Goal: Task Accomplishment & Management: Manage account settings

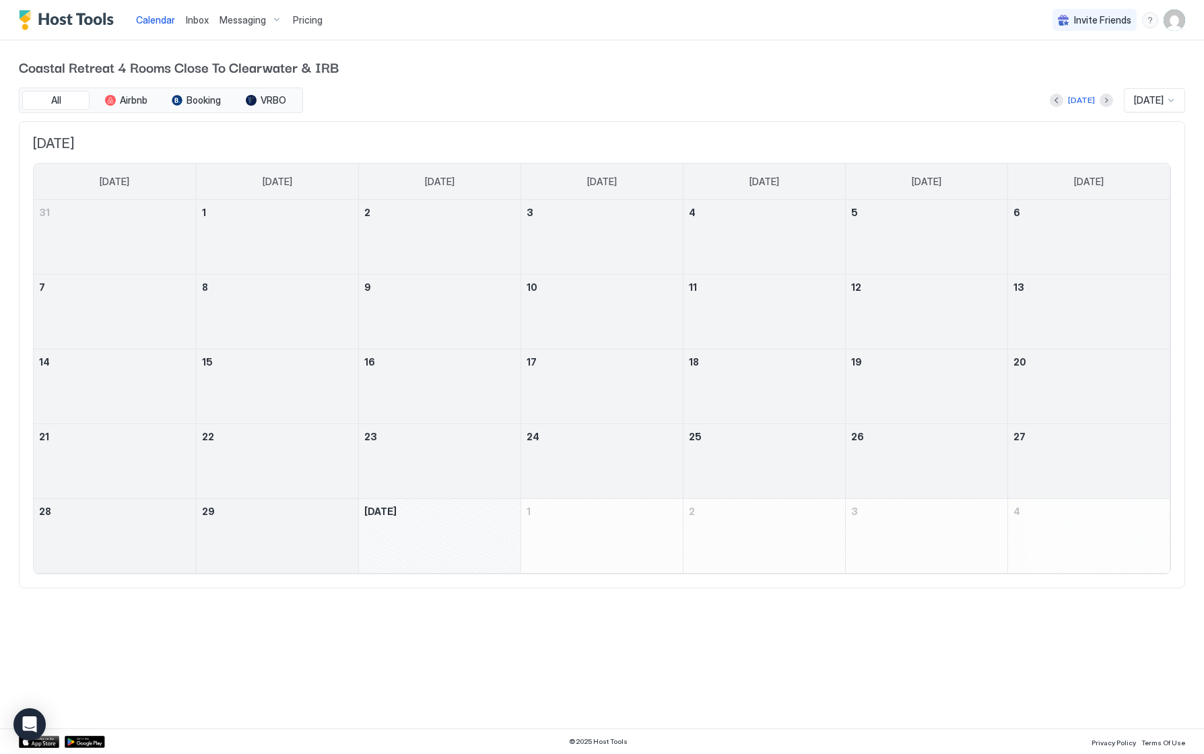
click at [316, 13] on div "Pricing" at bounding box center [308, 20] width 40 height 23
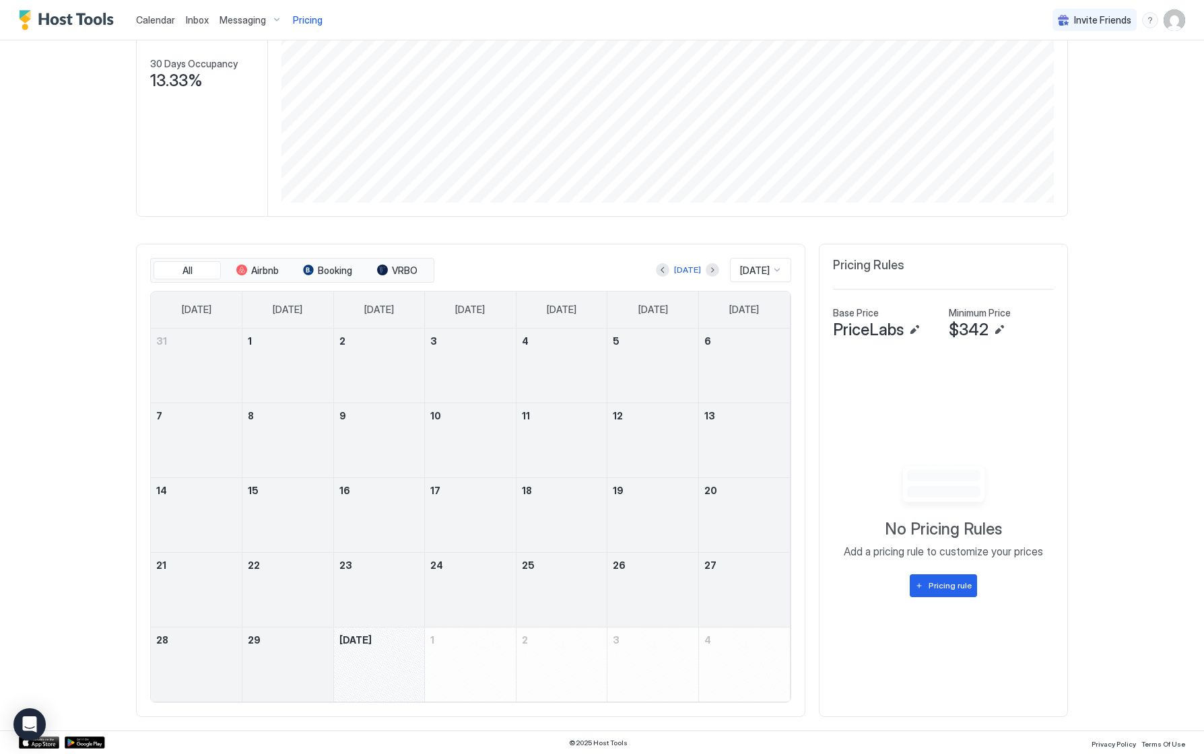
scroll to position [207, 0]
click at [997, 329] on button "Edit" at bounding box center [999, 331] width 16 height 16
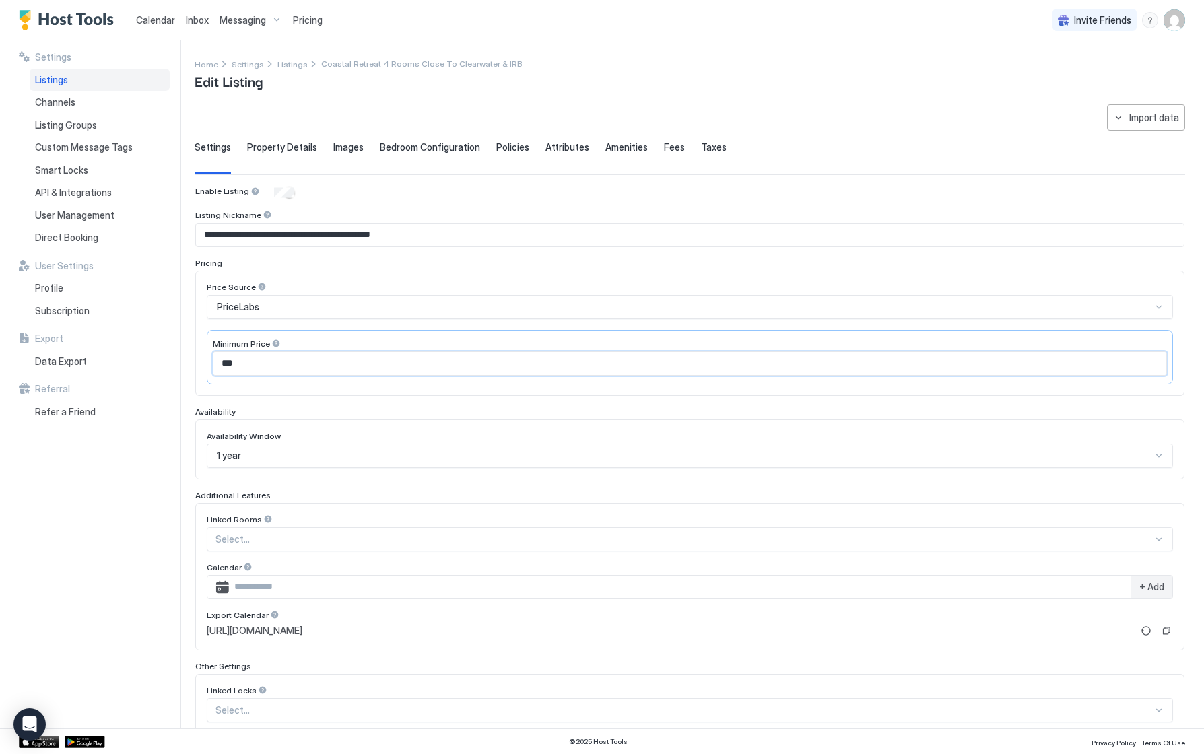
click at [255, 356] on input "***" at bounding box center [689, 363] width 953 height 23
click at [253, 363] on input "***" at bounding box center [689, 363] width 953 height 23
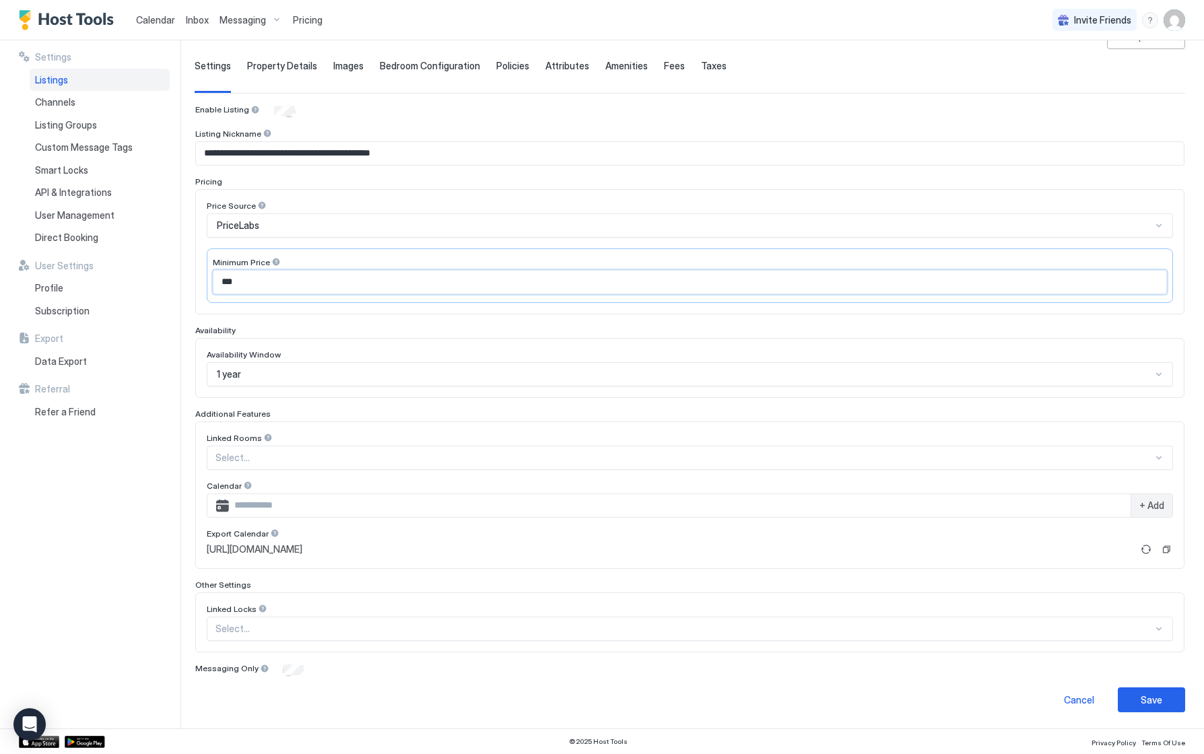
scroll to position [81, 0]
type input "***"
click at [1158, 701] on div "Save" at bounding box center [1152, 701] width 22 height 14
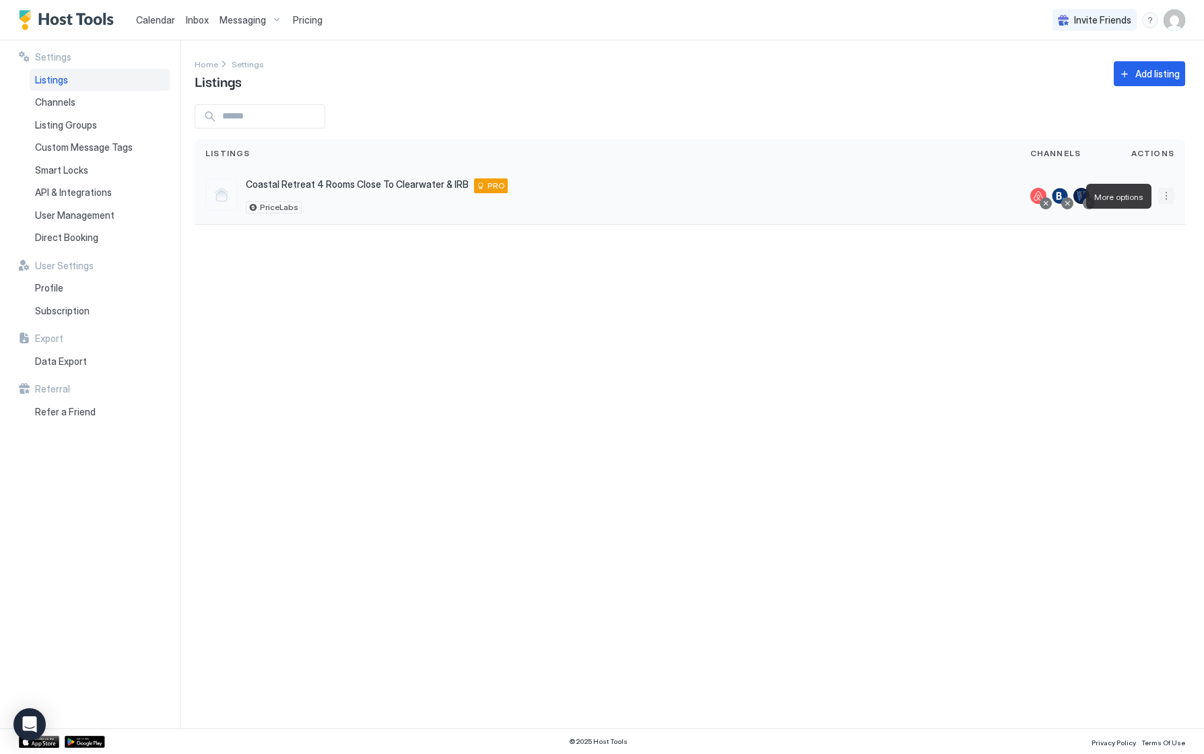
click at [1166, 197] on button "More options" at bounding box center [1166, 196] width 16 height 16
click at [1124, 256] on span "Listing Settings" at bounding box center [1136, 258] width 60 height 10
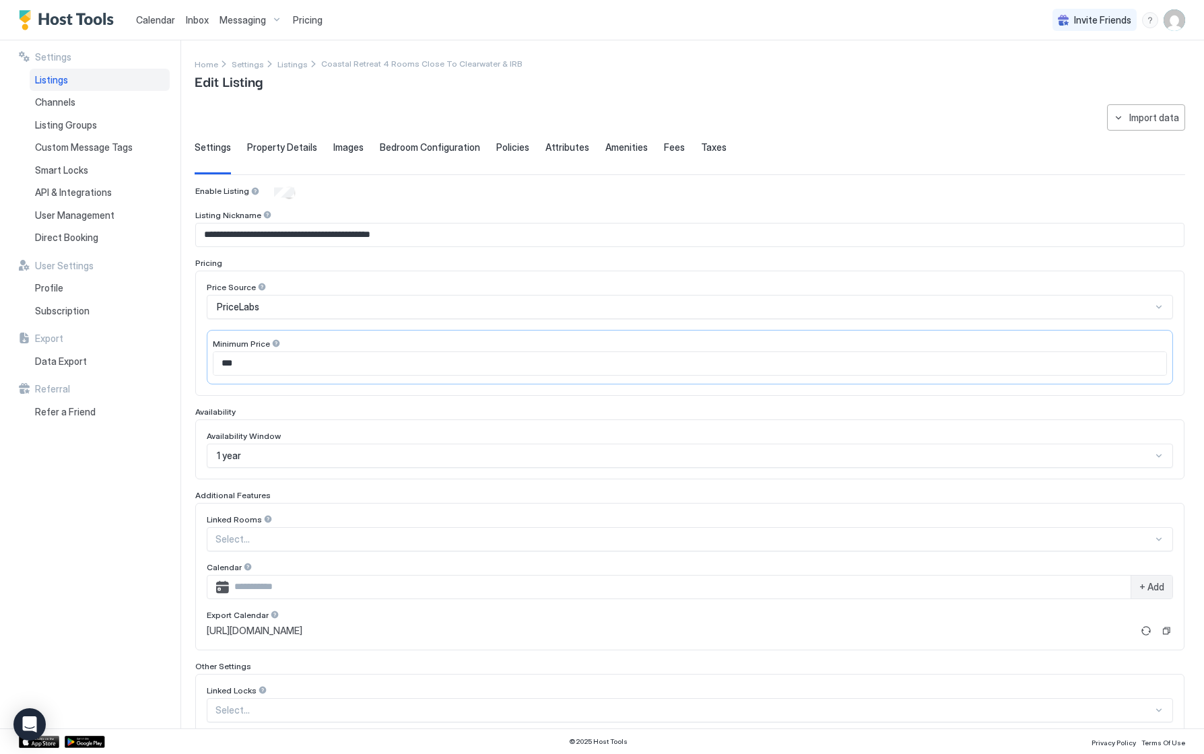
type input "***"
click at [272, 146] on span "Property Details" at bounding box center [282, 147] width 70 height 12
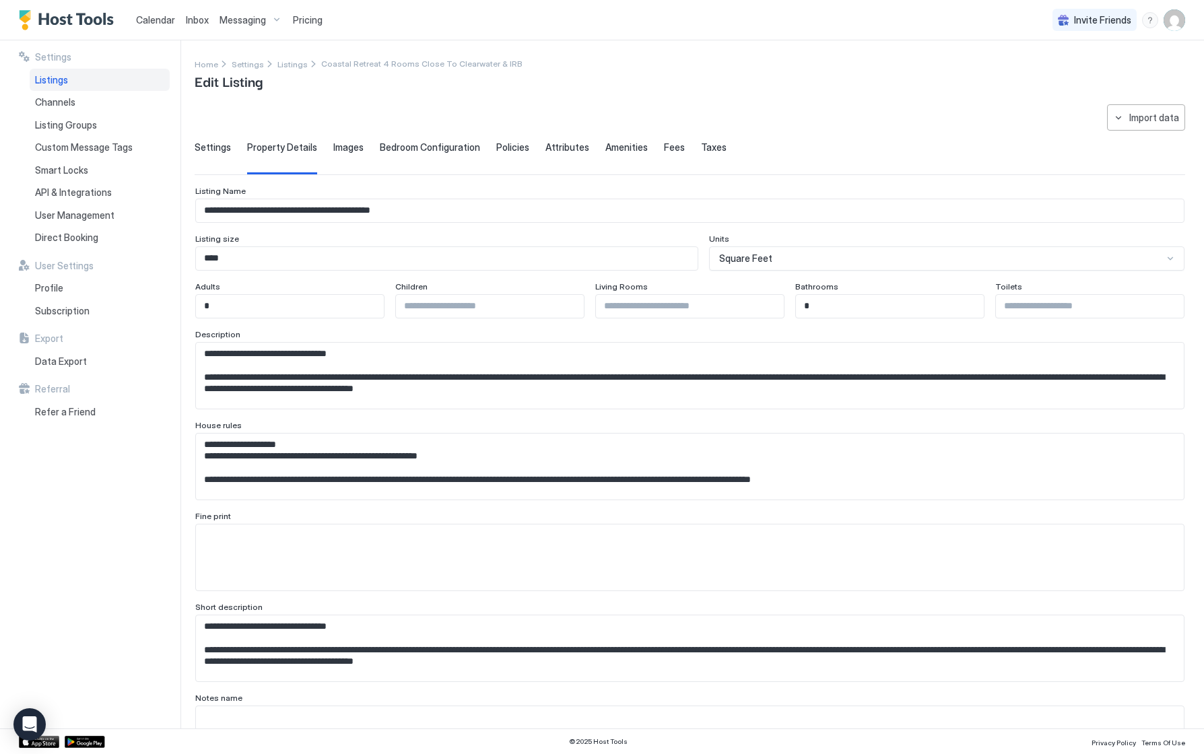
click at [504, 148] on span "Policies" at bounding box center [512, 147] width 33 height 12
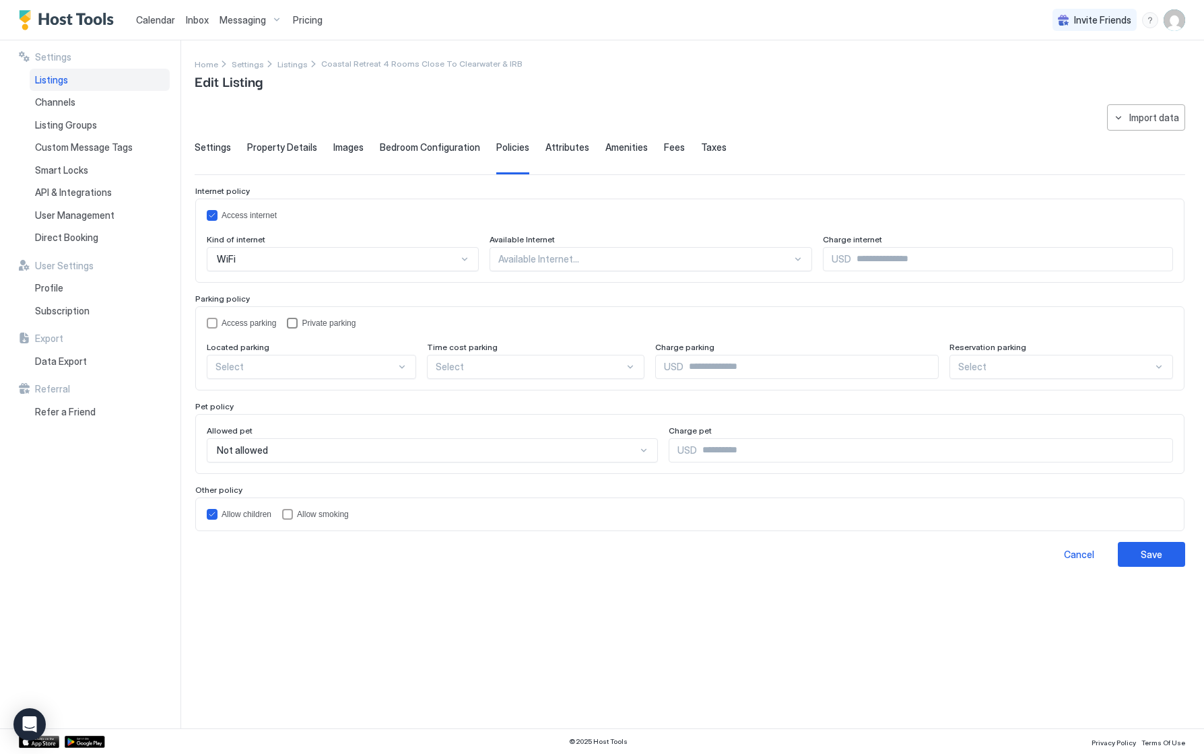
click at [295, 322] on div "privateParking" at bounding box center [292, 323] width 11 height 11
click at [397, 364] on div at bounding box center [402, 367] width 11 height 11
click at [227, 397] on span "On Site" at bounding box center [230, 398] width 28 height 10
click at [296, 321] on icon "privateParking" at bounding box center [292, 323] width 8 height 8
click at [793, 257] on div at bounding box center [798, 259] width 11 height 11
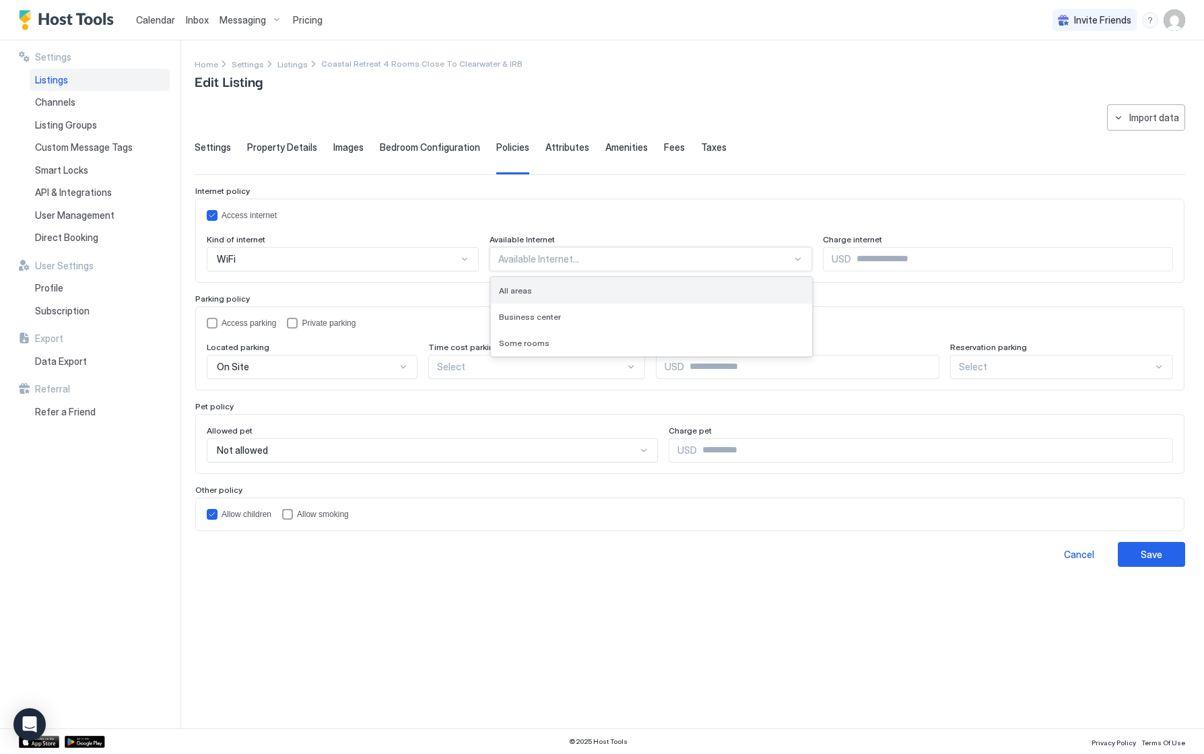
click at [512, 287] on span "All areas" at bounding box center [515, 290] width 33 height 10
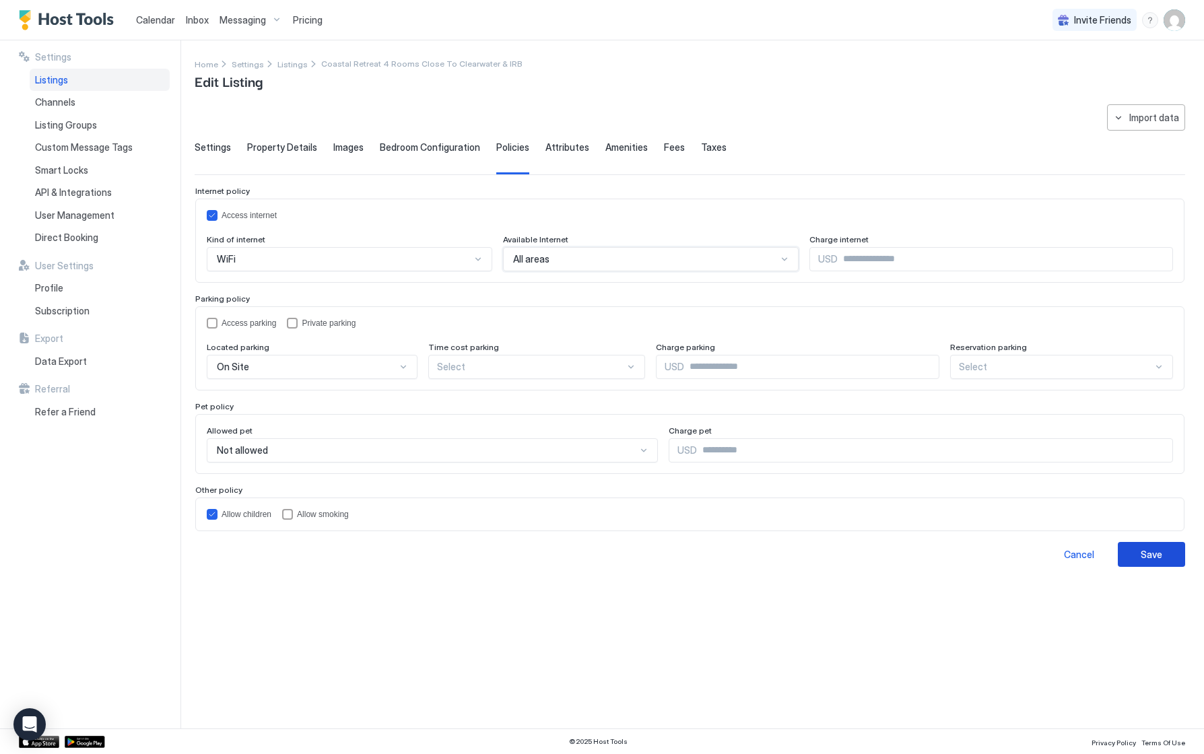
click at [1166, 552] on button "Save" at bounding box center [1151, 554] width 67 height 25
click at [48, 209] on span "User Management" at bounding box center [74, 215] width 79 height 12
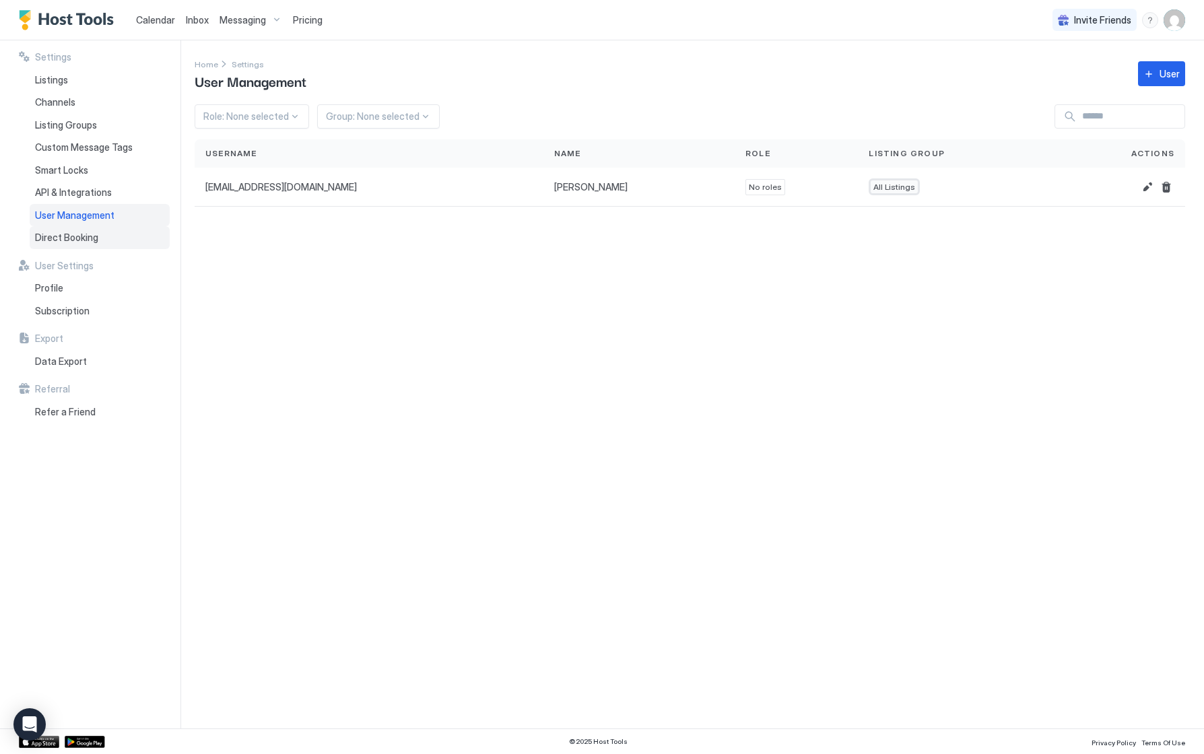
click at [62, 232] on span "Direct Booking" at bounding box center [66, 238] width 63 height 12
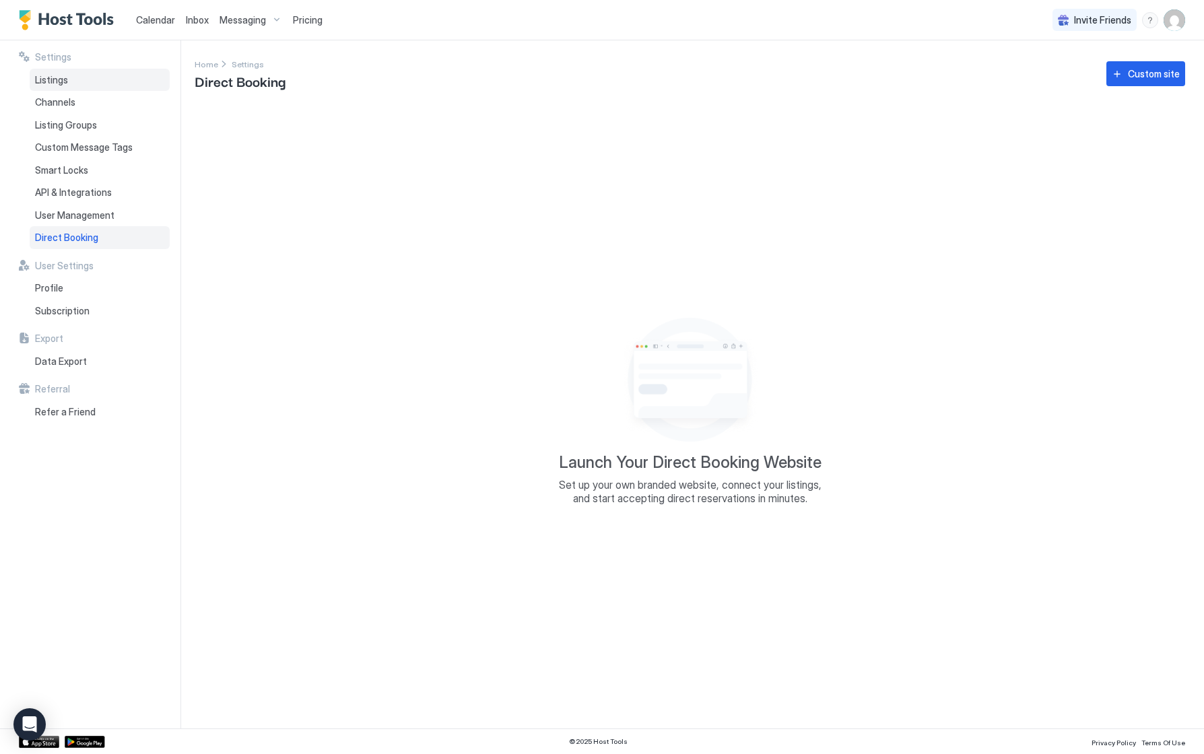
click at [57, 78] on span "Listings" at bounding box center [51, 80] width 33 height 12
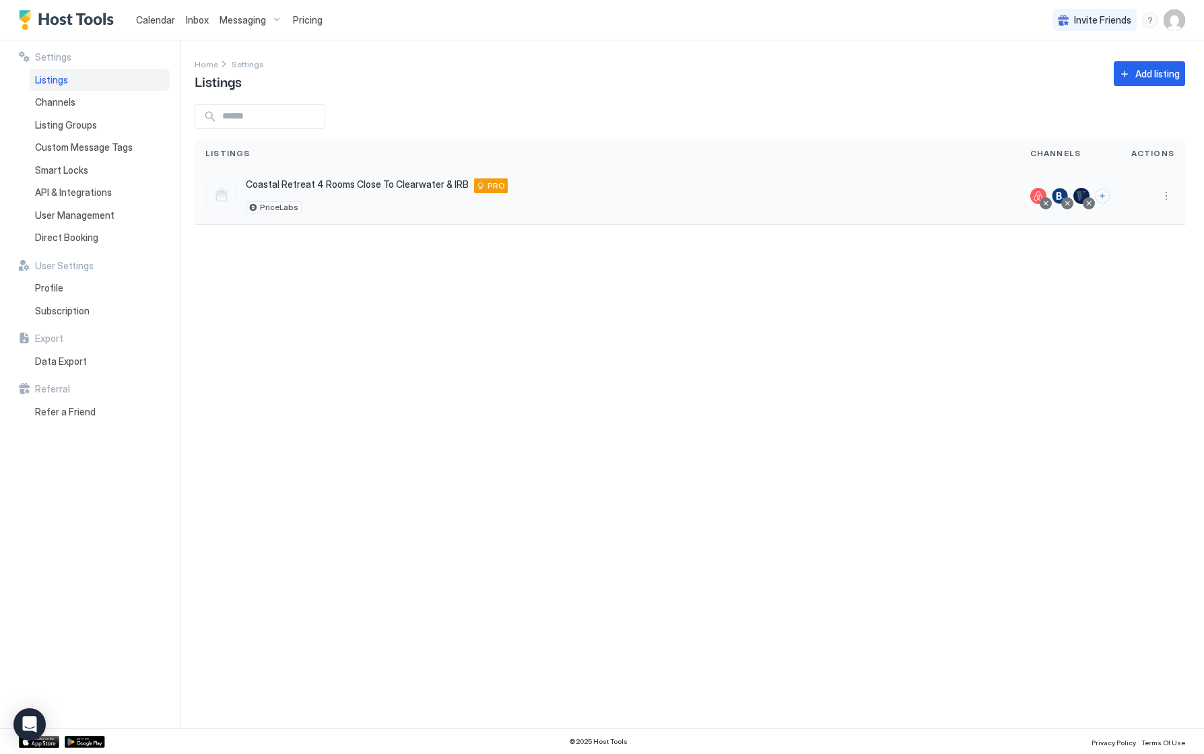
click at [391, 183] on span "Coastal Retreat 4 Rooms Close To Clearwater & IRB" at bounding box center [357, 184] width 223 height 12
click at [1153, 154] on span "Actions" at bounding box center [1152, 153] width 43 height 12
click at [1169, 194] on button "More options" at bounding box center [1166, 196] width 16 height 16
click at [1120, 236] on span "Pricing" at bounding box center [1119, 237] width 27 height 10
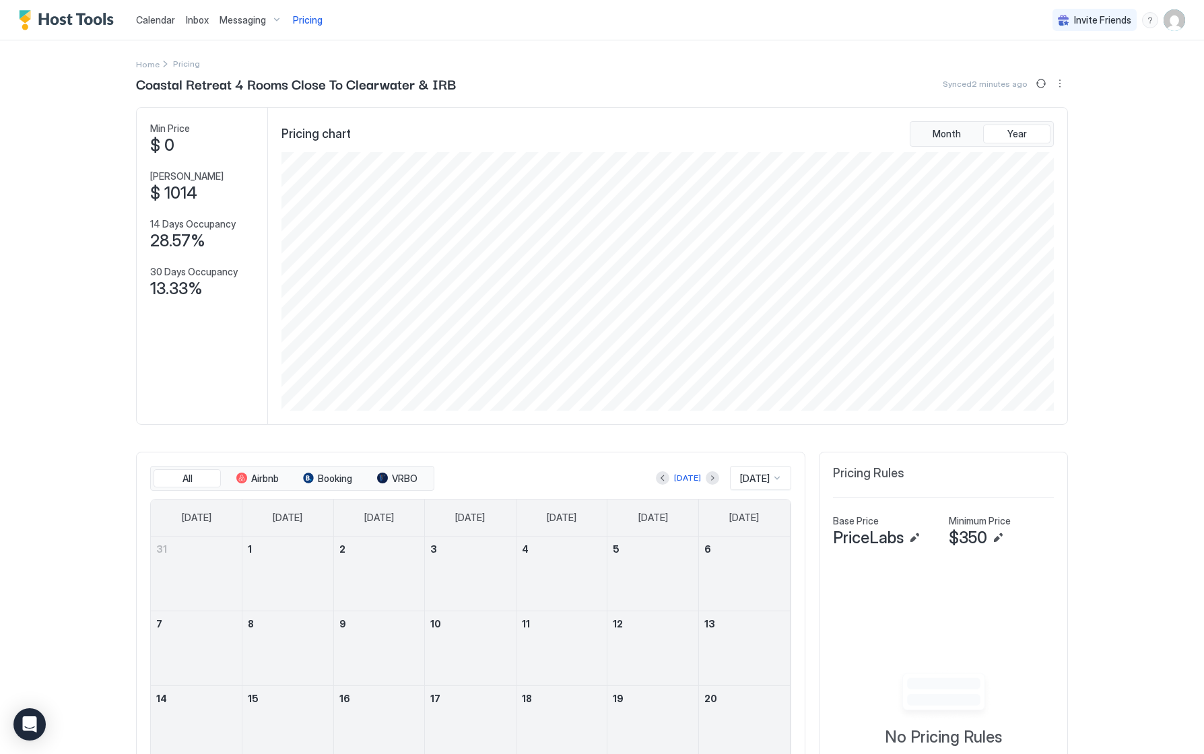
click at [162, 20] on span "Calendar" at bounding box center [155, 19] width 39 height 11
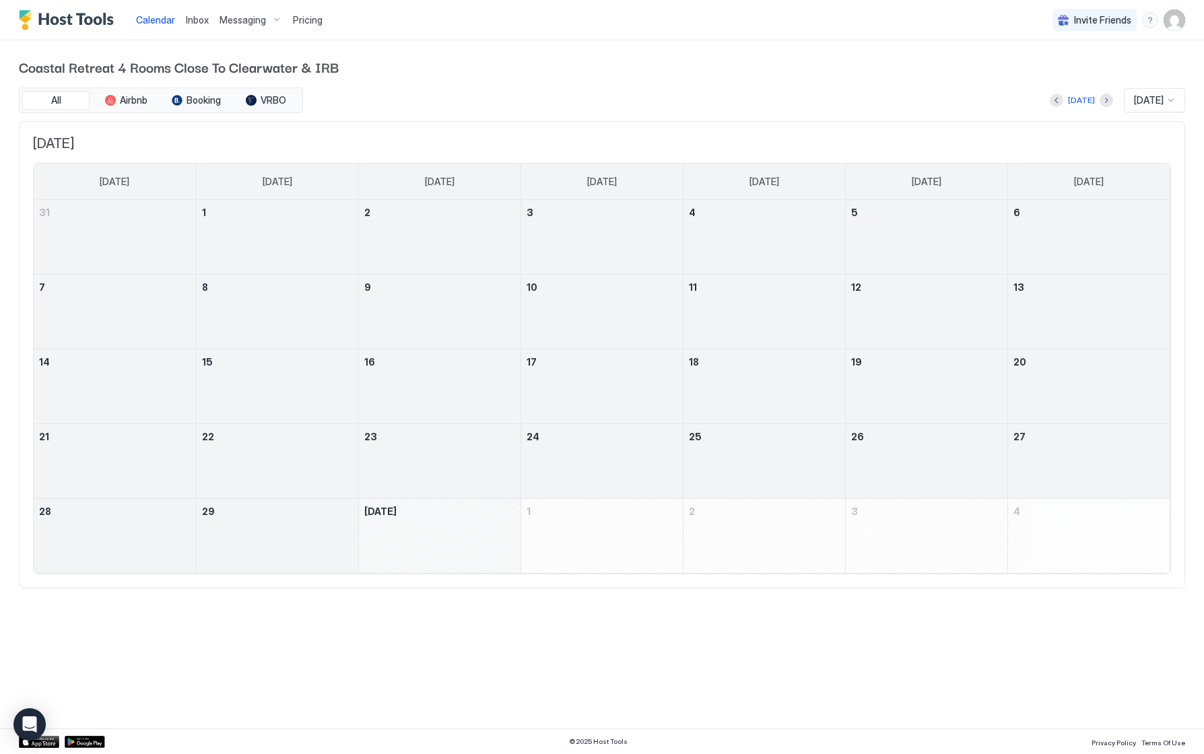
click at [79, 22] on img "Host Tools Logo" at bounding box center [69, 20] width 101 height 20
click at [32, 21] on img "Host Tools Logo" at bounding box center [69, 20] width 101 height 20
click at [1180, 22] on img "User profile" at bounding box center [1175, 20] width 22 height 22
click at [1055, 75] on span "Settings" at bounding box center [1053, 75] width 36 height 12
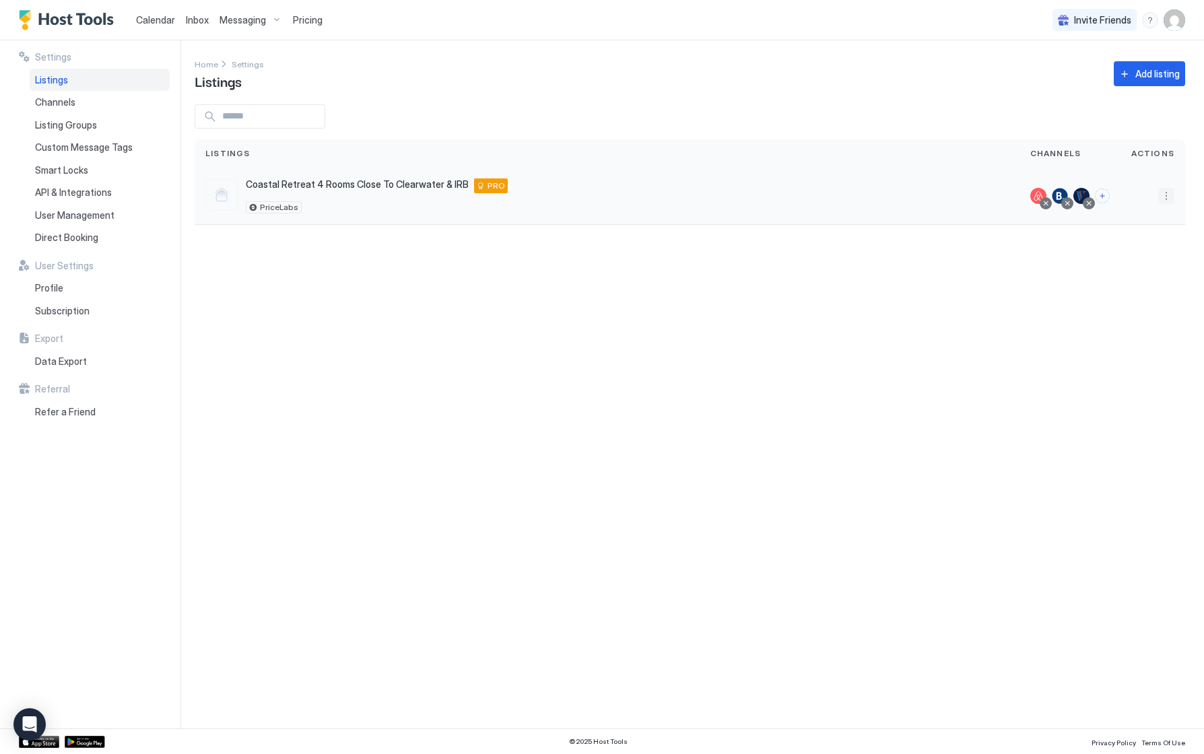
click at [1172, 195] on button "More options" at bounding box center [1166, 196] width 16 height 16
click at [1122, 257] on span "Listing Settings" at bounding box center [1136, 258] width 60 height 10
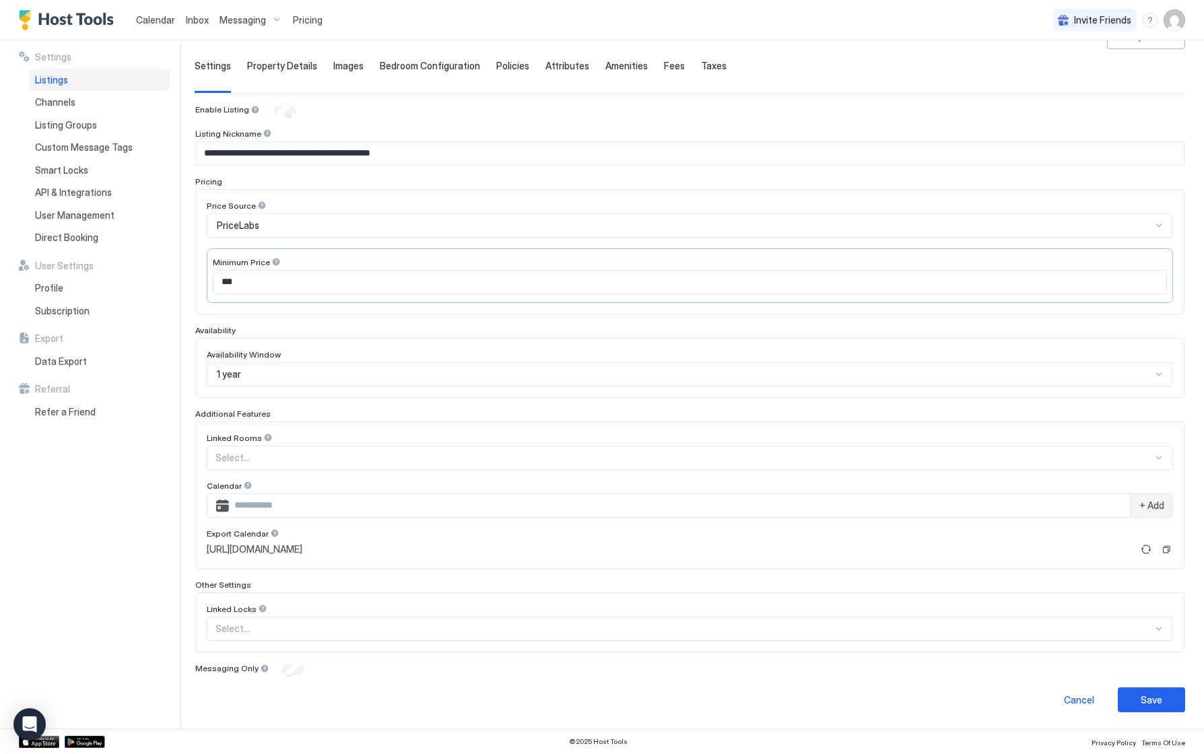
scroll to position [81, 0]
click at [1157, 626] on div at bounding box center [1158, 629] width 11 height 11
click at [1157, 627] on div at bounding box center [1158, 629] width 11 height 11
click at [274, 65] on span "Property Details" at bounding box center [282, 67] width 70 height 12
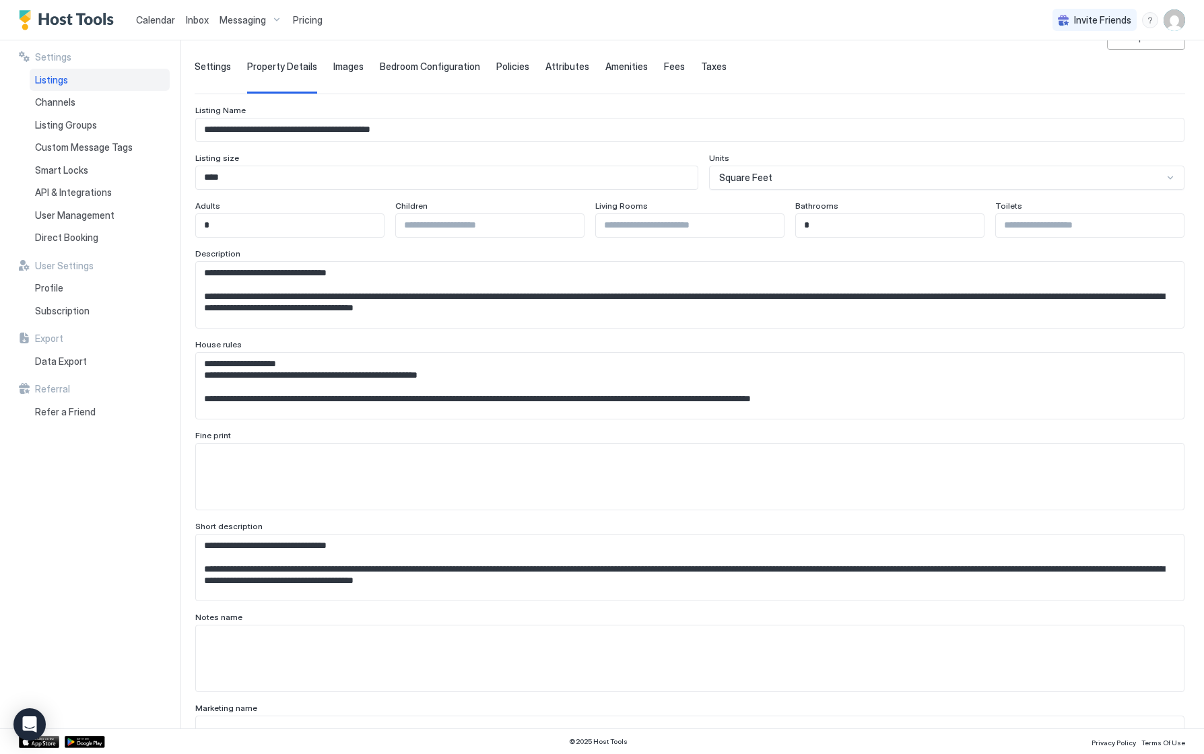
click at [346, 66] on span "Images" at bounding box center [348, 67] width 30 height 12
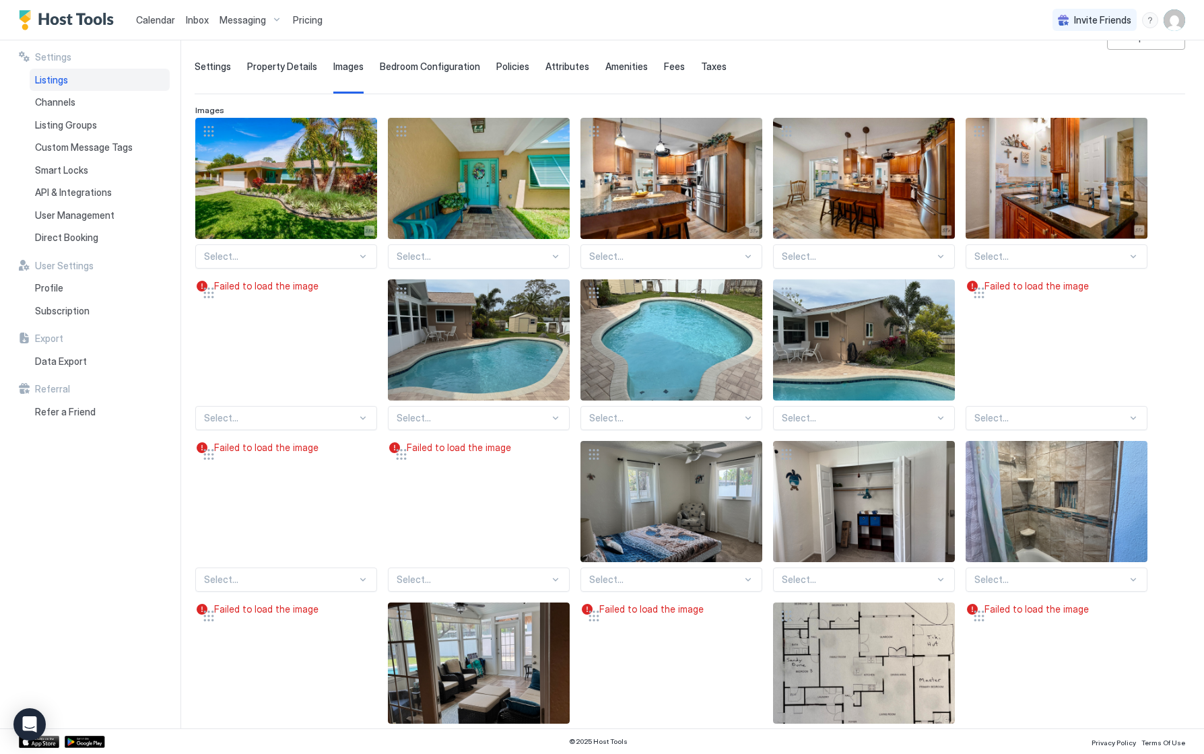
click at [408, 65] on span "Bedroom Configuration" at bounding box center [430, 67] width 100 height 12
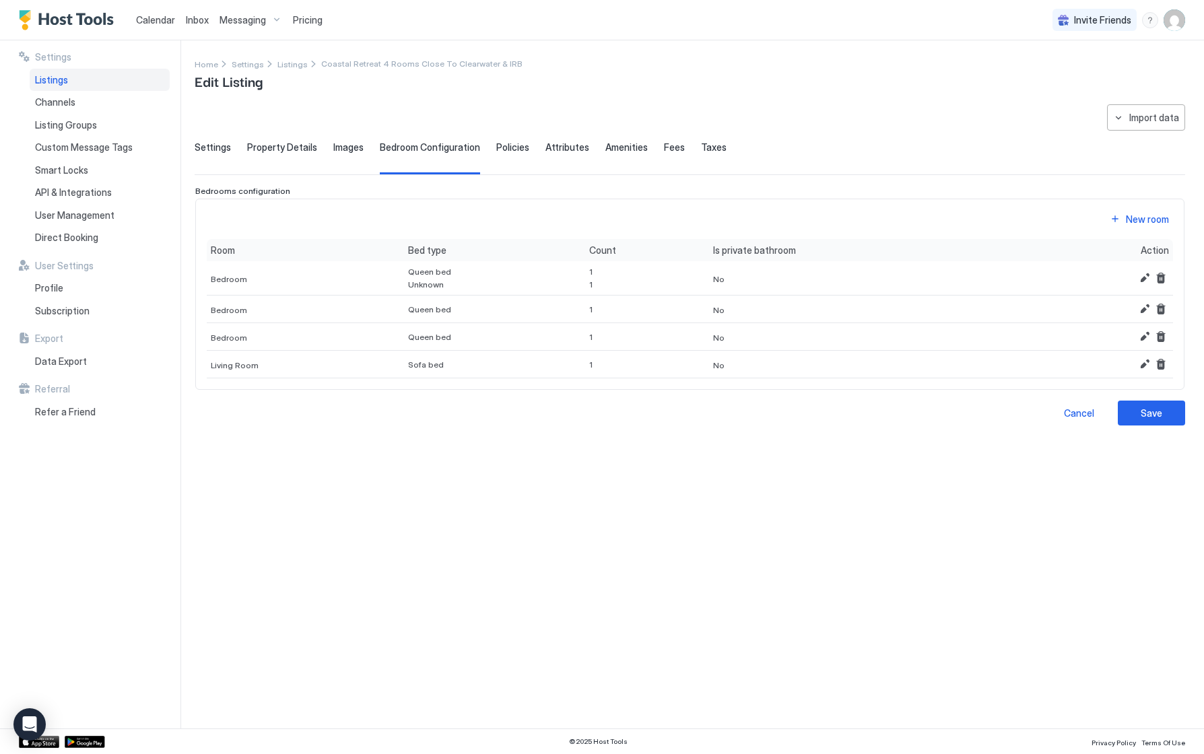
click at [502, 147] on span "Policies" at bounding box center [512, 147] width 33 height 12
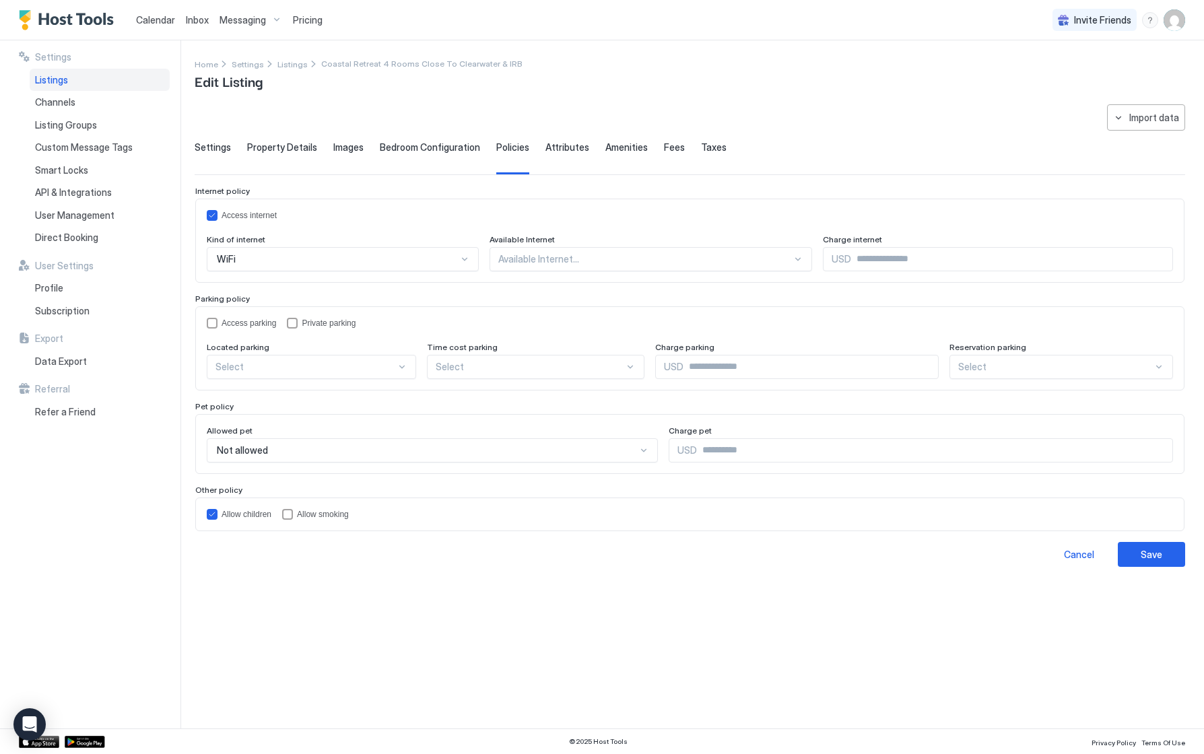
click at [558, 148] on span "Attributes" at bounding box center [567, 147] width 44 height 12
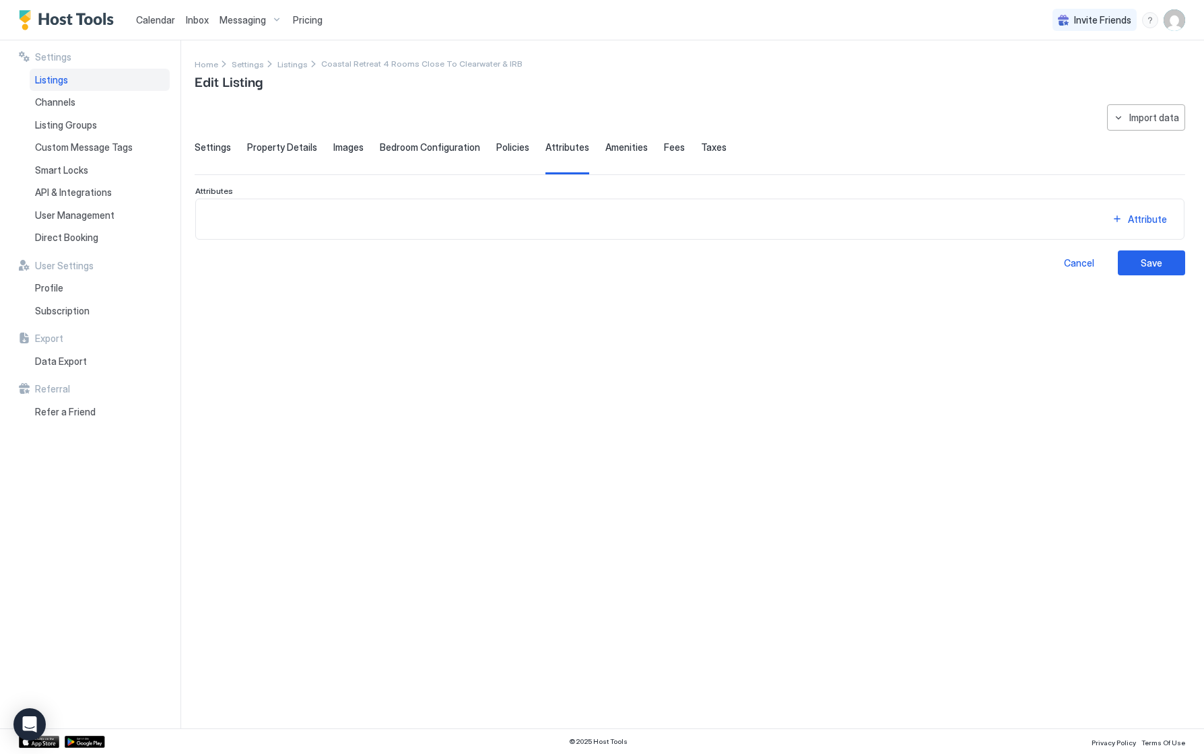
click at [616, 145] on span "Amenities" at bounding box center [626, 147] width 42 height 12
click at [664, 147] on span "Fees" at bounding box center [674, 147] width 21 height 12
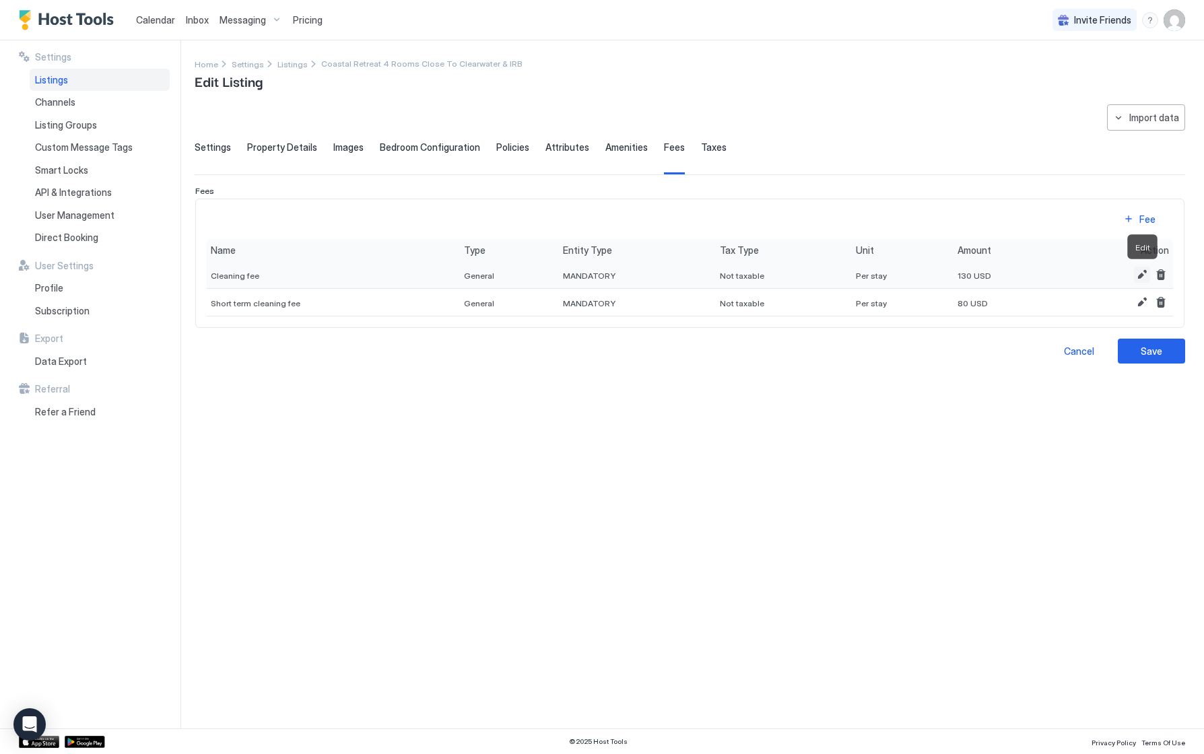
click at [1143, 273] on button "Edit" at bounding box center [1142, 275] width 16 height 16
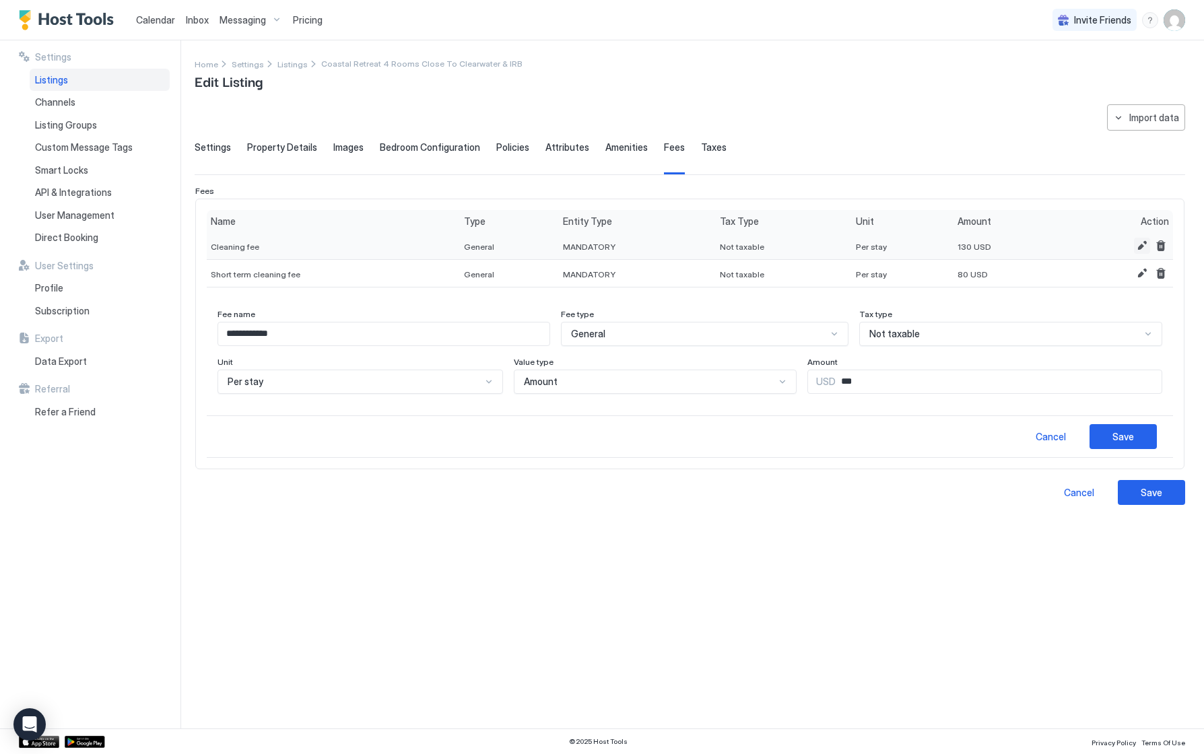
click at [1143, 243] on button "Edit" at bounding box center [1142, 246] width 16 height 16
click at [855, 380] on input "***" at bounding box center [999, 381] width 326 height 23
type input "***"
click at [1110, 430] on button "Save" at bounding box center [1122, 436] width 67 height 25
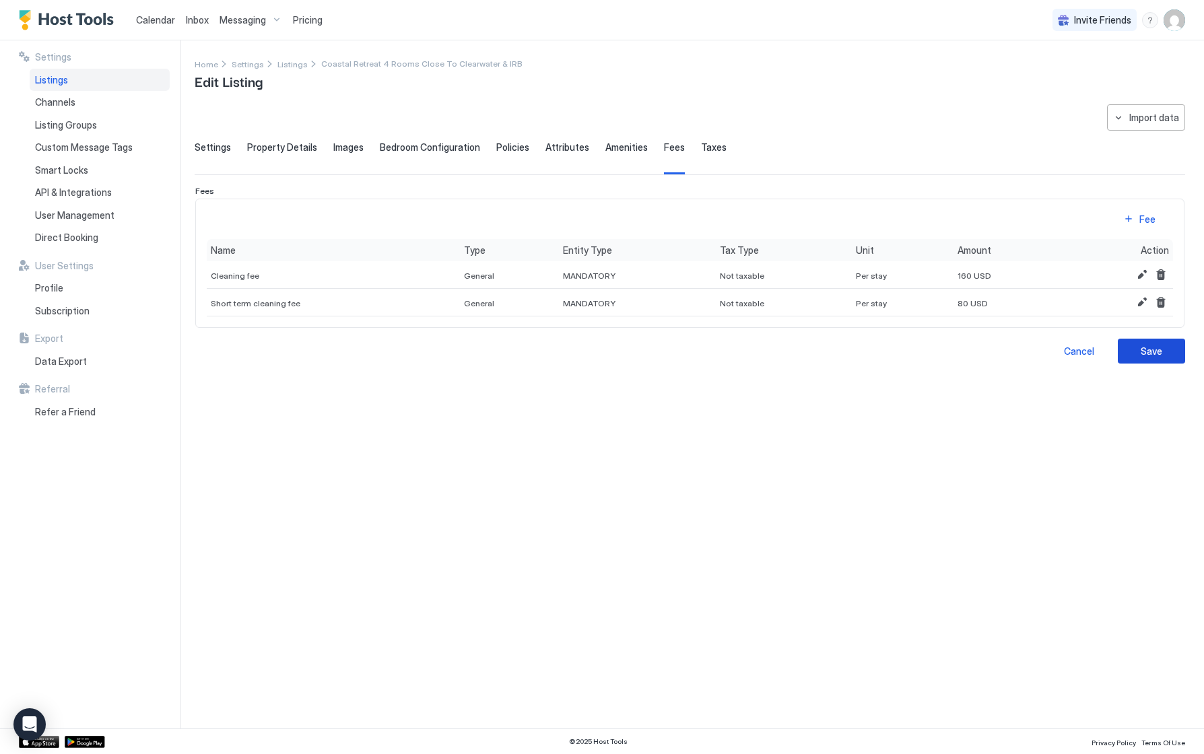
click at [1150, 345] on div "Save" at bounding box center [1152, 351] width 22 height 14
click at [702, 148] on span "Taxes" at bounding box center [714, 147] width 26 height 12
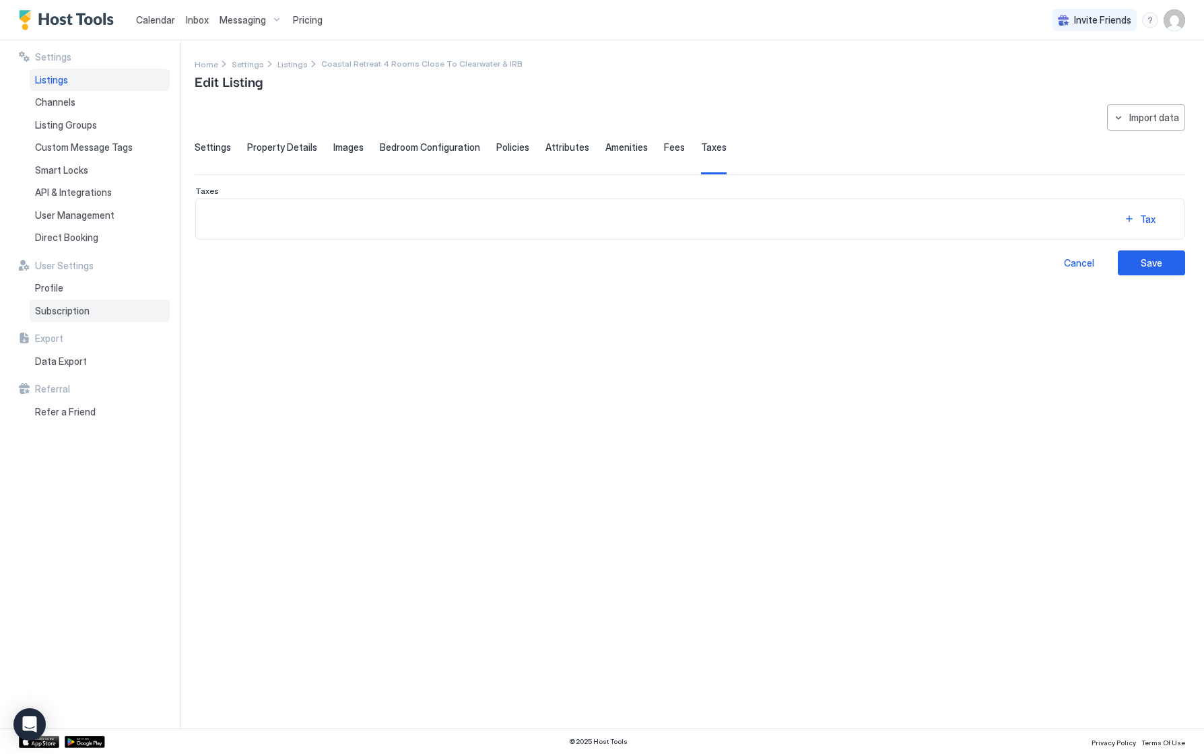
click at [63, 308] on span "Subscription" at bounding box center [62, 311] width 55 height 12
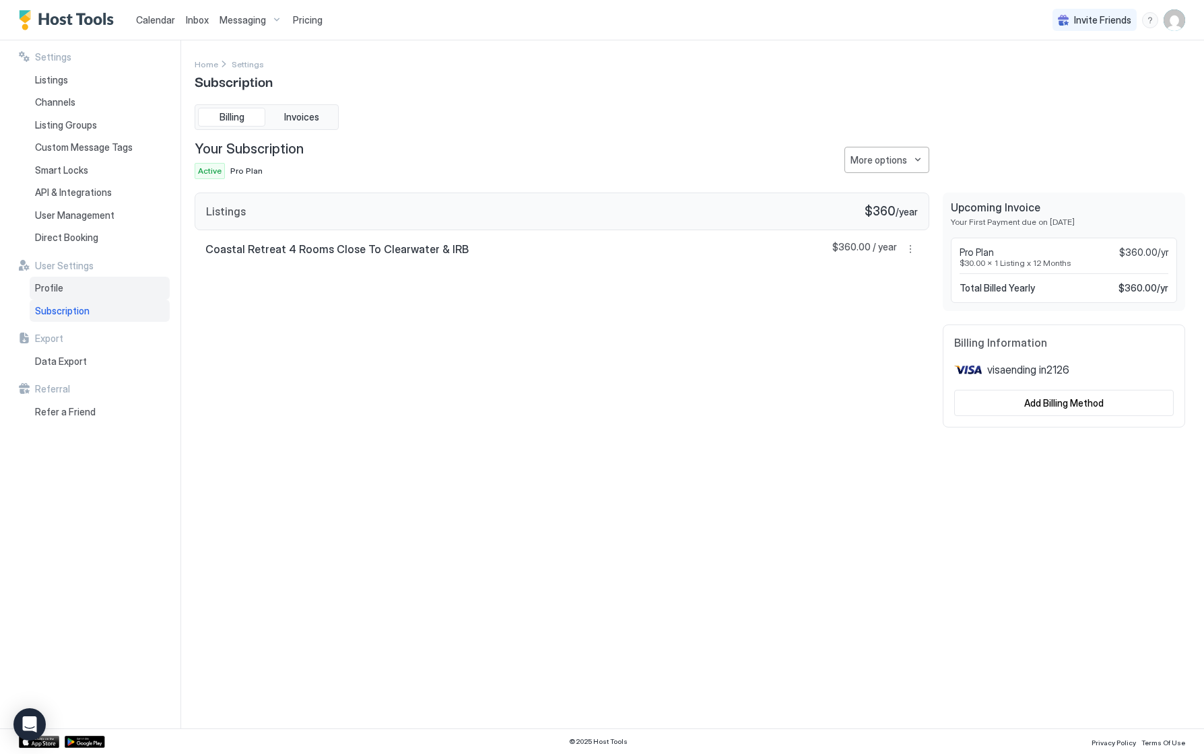
click at [52, 283] on span "Profile" at bounding box center [49, 288] width 28 height 12
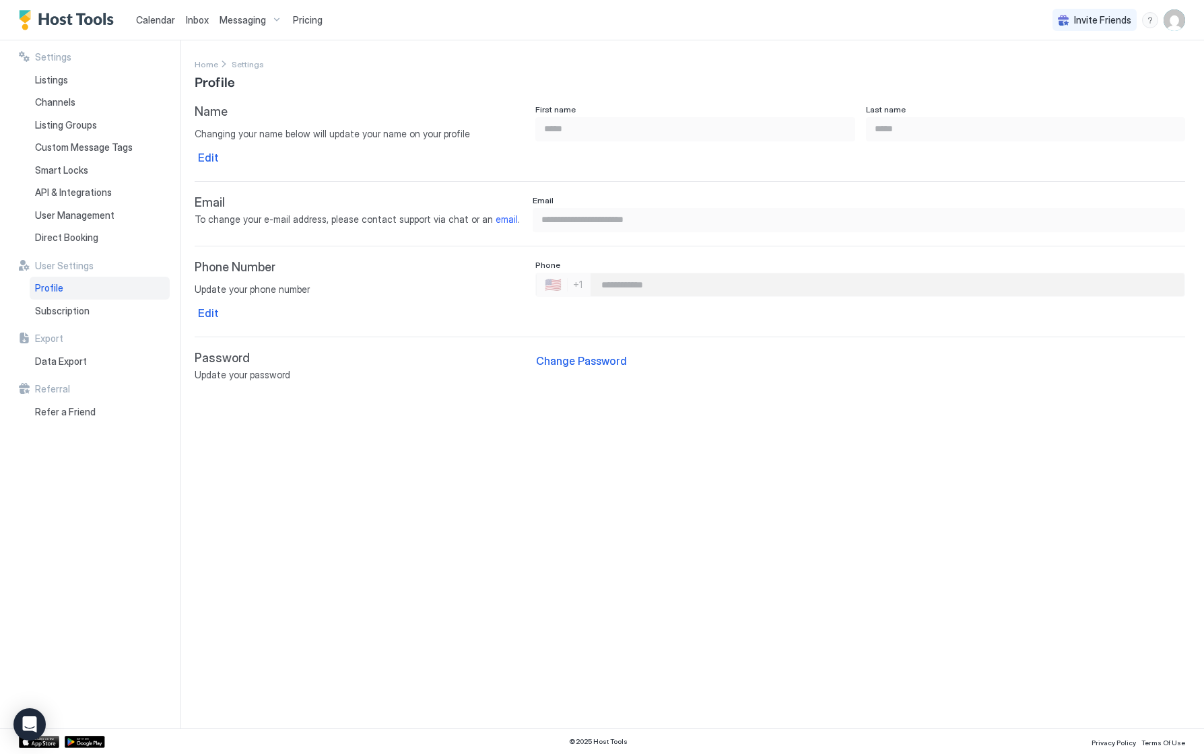
click at [1153, 20] on div "menu" at bounding box center [1150, 20] width 16 height 16
click at [1050, 84] on span "Chat with us" at bounding box center [1035, 86] width 55 height 12
